Goal: Navigation & Orientation: Understand site structure

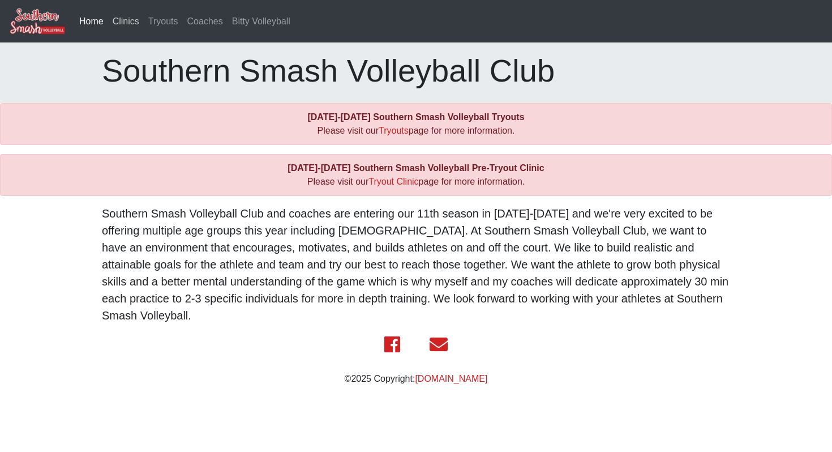
click at [126, 15] on link "Clinics" at bounding box center [126, 21] width 36 height 23
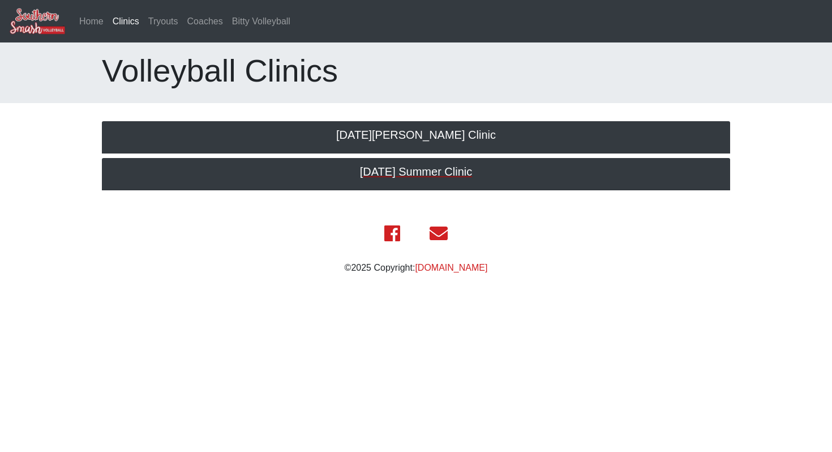
click at [395, 169] on h5 "2025 July Summer Clinic" at bounding box center [415, 172] width 605 height 14
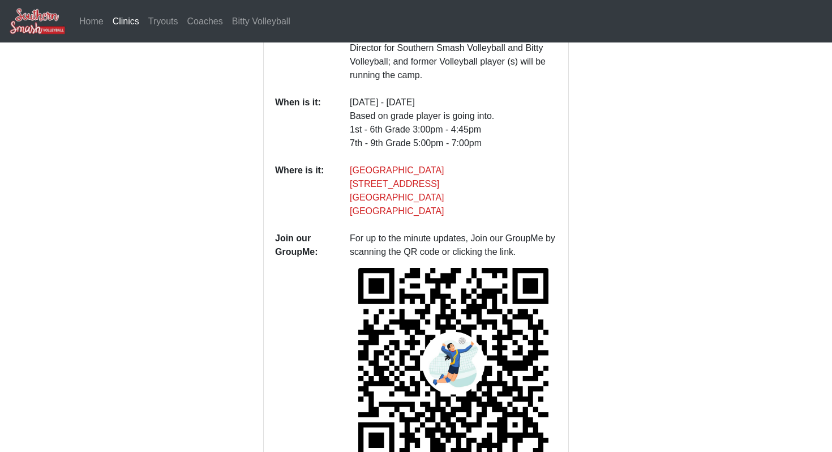
scroll to position [206, 0]
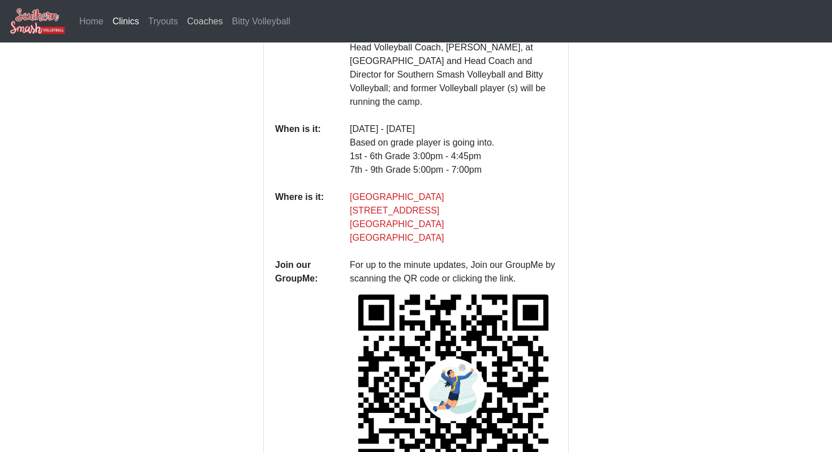
click at [207, 27] on link "Coaches" at bounding box center [205, 21] width 45 height 23
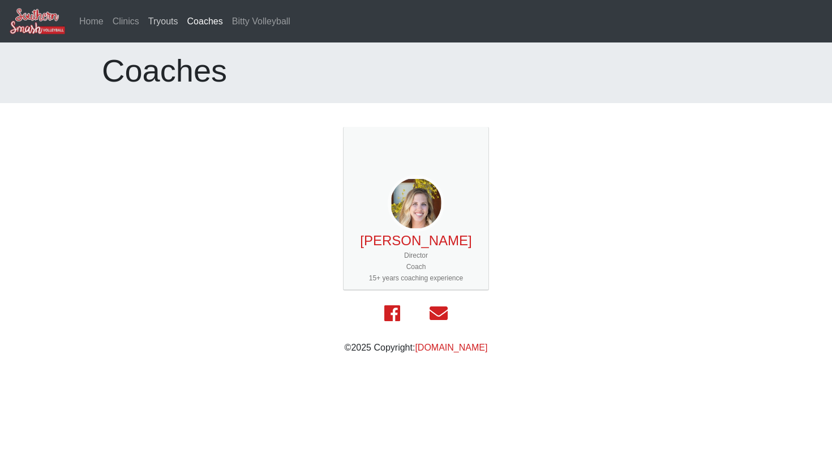
click at [172, 19] on link "Tryouts" at bounding box center [163, 21] width 39 height 23
